Goal: Transaction & Acquisition: Purchase product/service

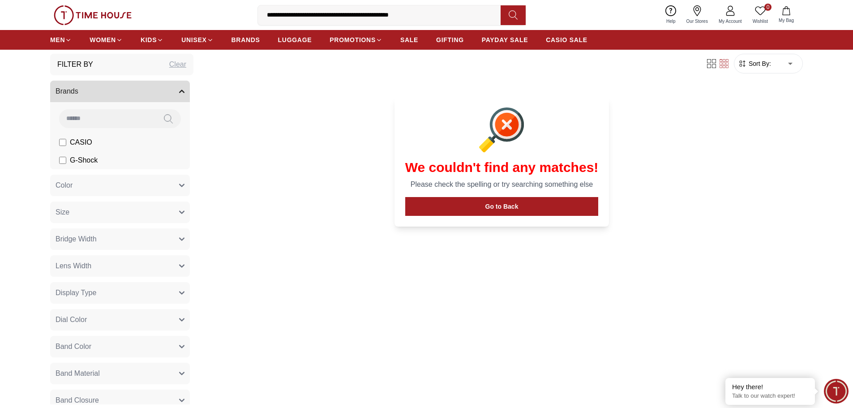
click at [71, 144] on span "CASIO" at bounding box center [81, 142] width 22 height 11
click at [75, 141] on span "CASIO" at bounding box center [81, 142] width 22 height 11
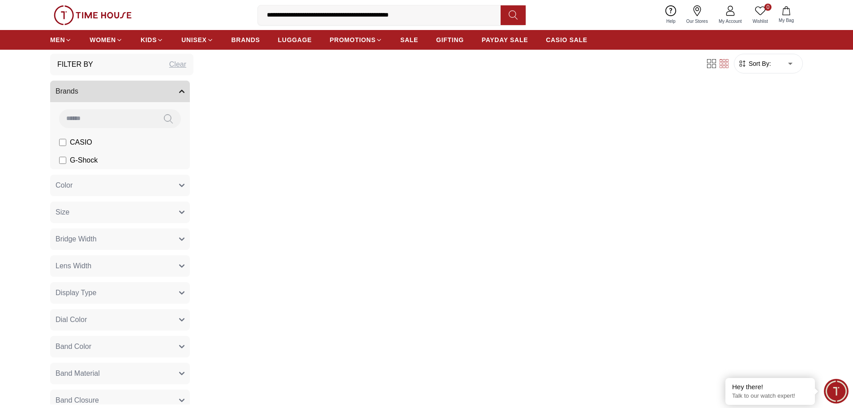
click at [75, 141] on span "CASIO" at bounding box center [81, 142] width 22 height 11
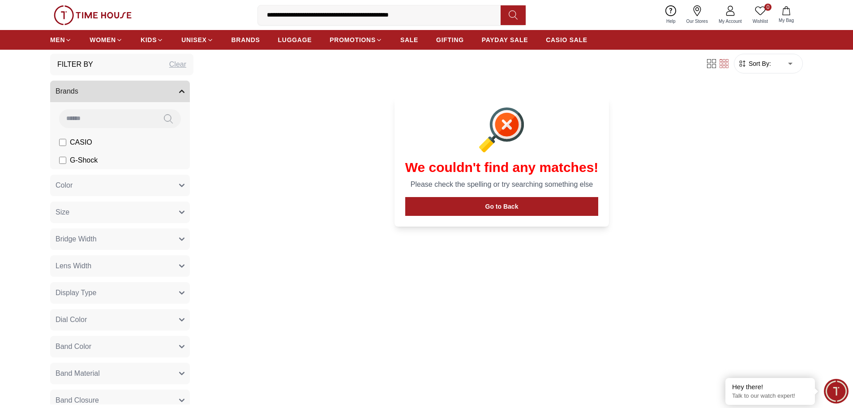
click at [97, 14] on img at bounding box center [93, 15] width 78 height 20
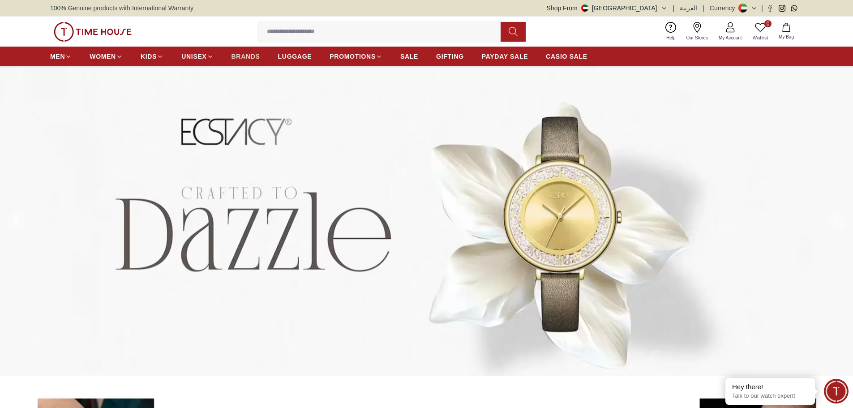
click at [243, 60] on span "BRANDS" at bounding box center [245, 56] width 29 height 9
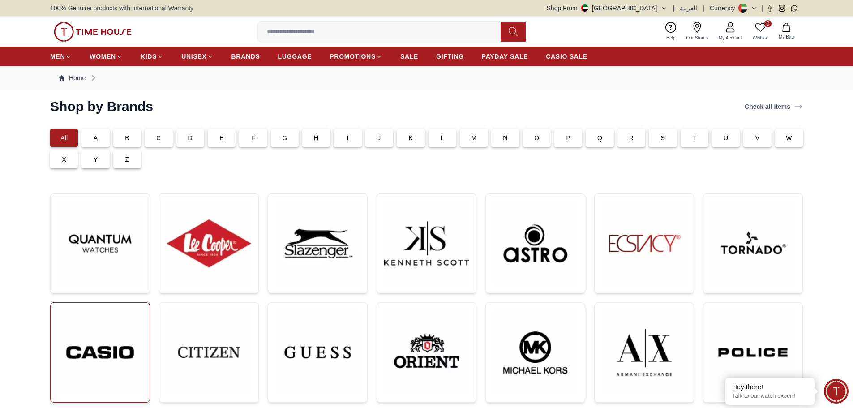
click at [73, 349] on img at bounding box center [100, 352] width 85 height 85
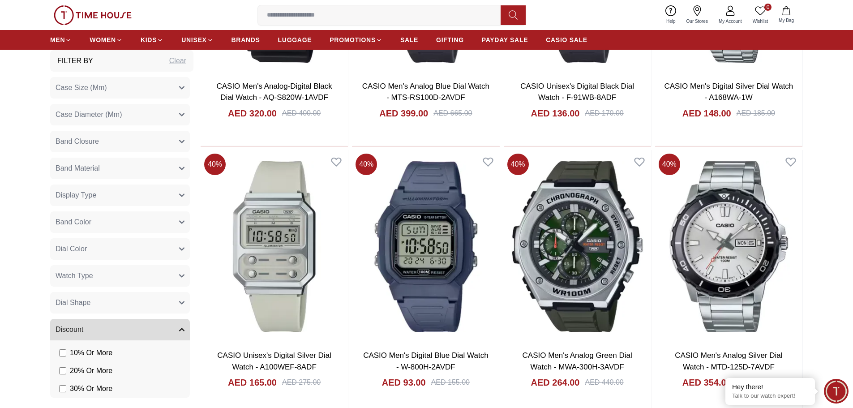
scroll to position [977, 0]
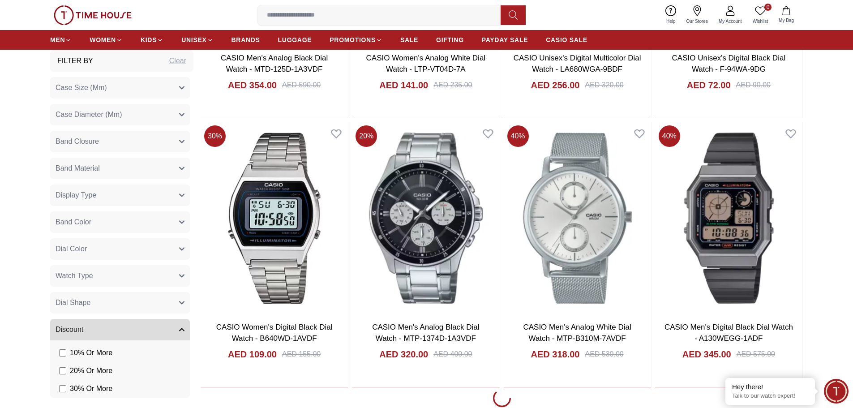
scroll to position [1501, 0]
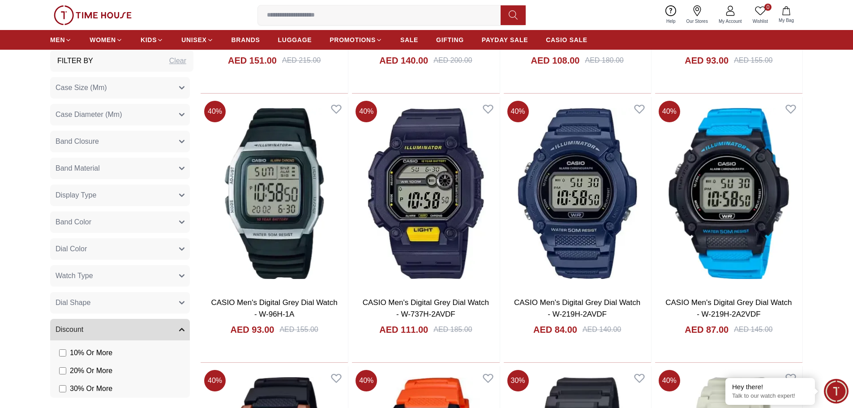
scroll to position [4068, 0]
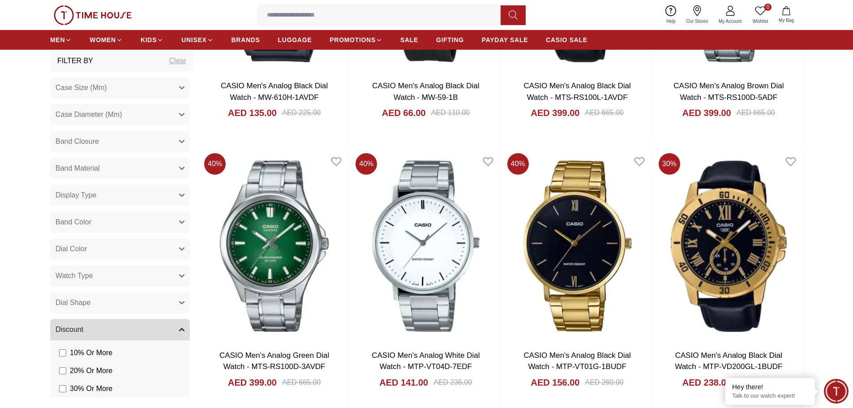
scroll to position [4980, 0]
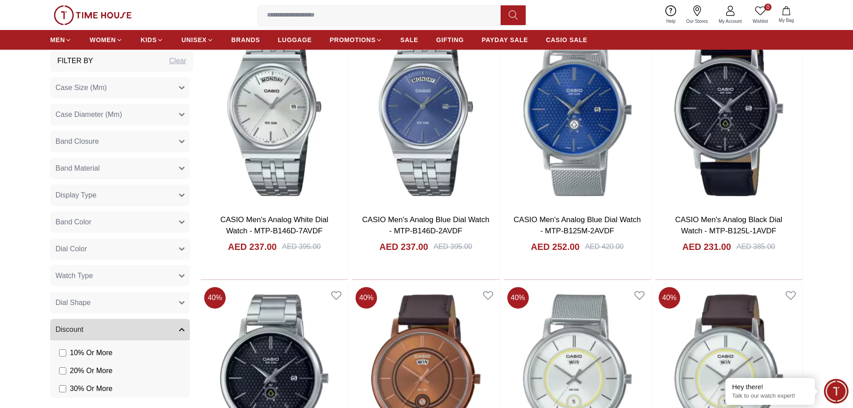
scroll to position [6224, 0]
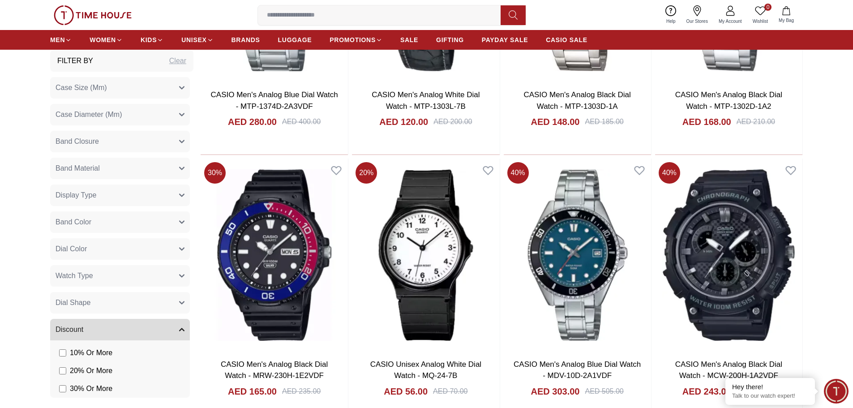
scroll to position [7147, 0]
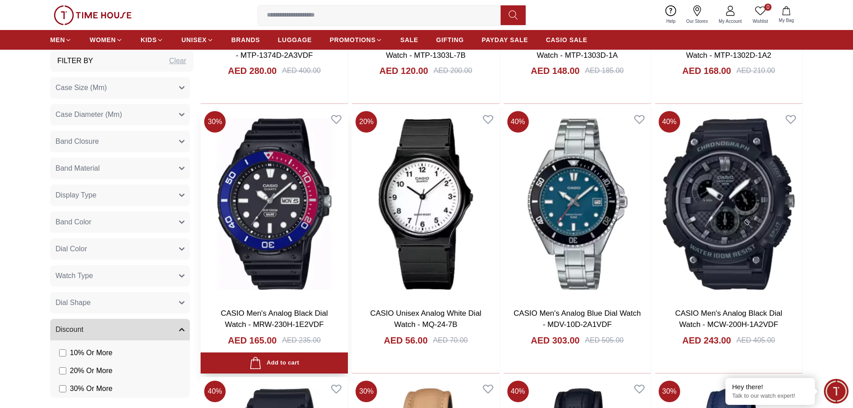
click at [273, 203] on img at bounding box center [273, 203] width 147 height 192
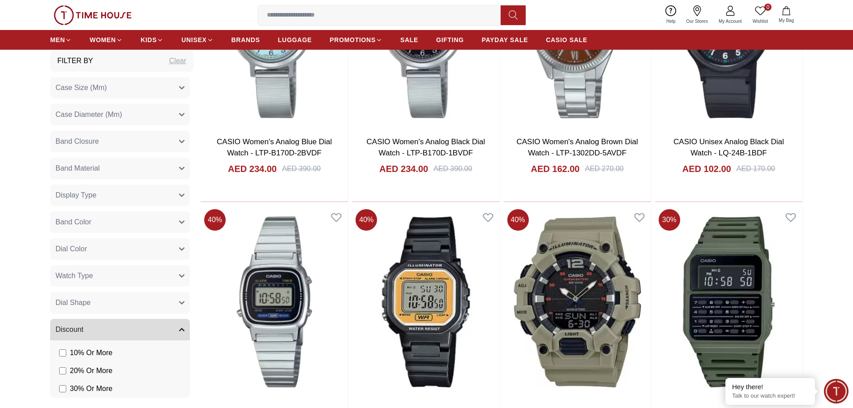
scroll to position [8238, 0]
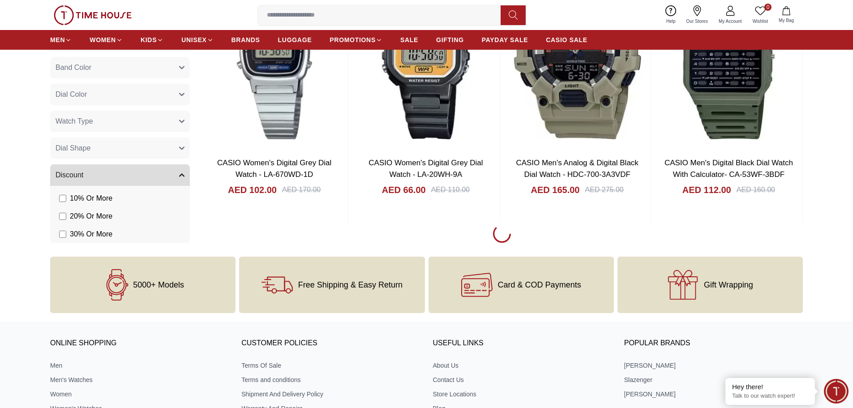
scroll to position [8357, 0]
